Goal: Entertainment & Leisure: Consume media (video, audio)

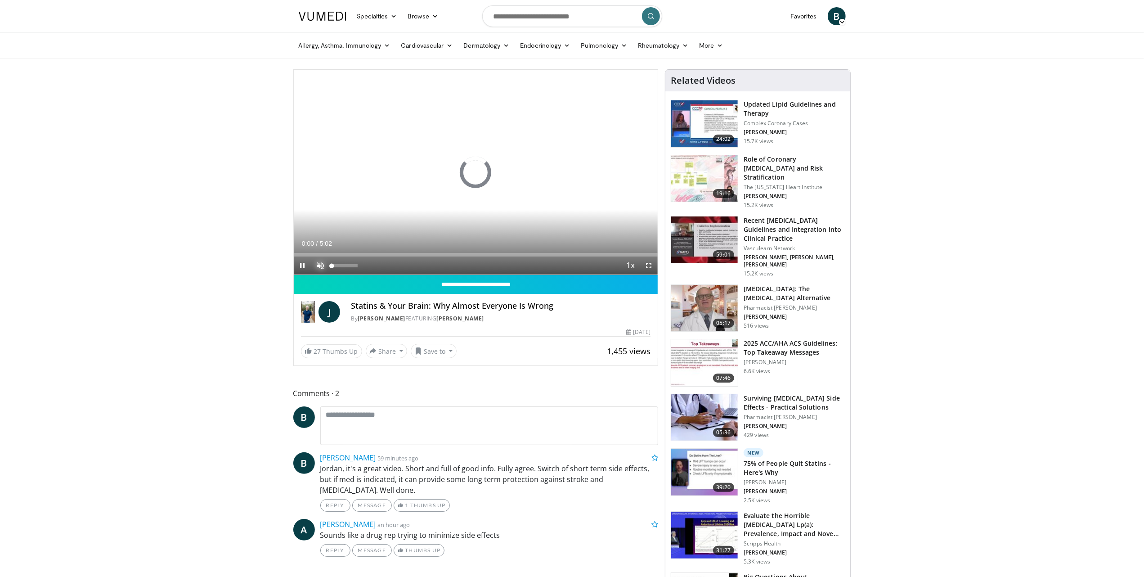
click at [320, 262] on span "Video Player" at bounding box center [321, 266] width 18 height 18
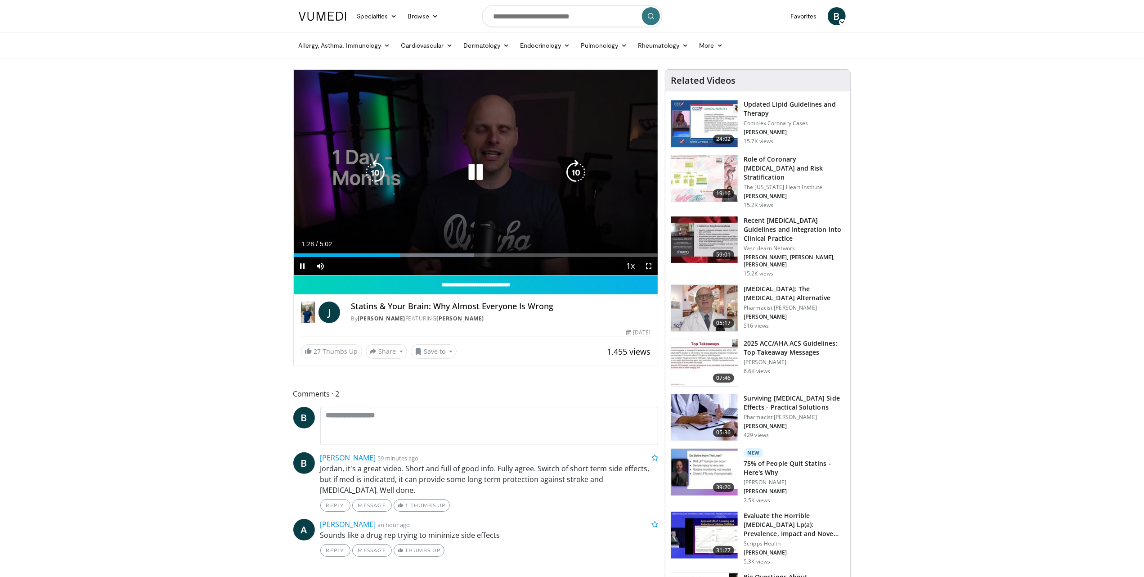
click at [475, 177] on icon "Video Player" at bounding box center [475, 172] width 25 height 25
click at [472, 173] on icon "Video Player" at bounding box center [475, 172] width 25 height 25
click at [429, 165] on div "Video Player" at bounding box center [475, 172] width 219 height 18
click at [477, 171] on icon "Video Player" at bounding box center [475, 172] width 25 height 25
